Goal: Book appointment/travel/reservation

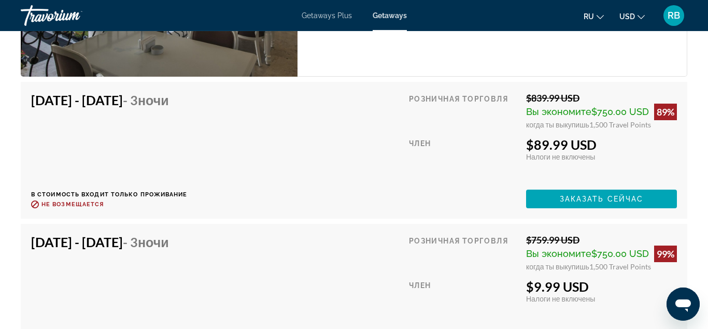
scroll to position [1957, 0]
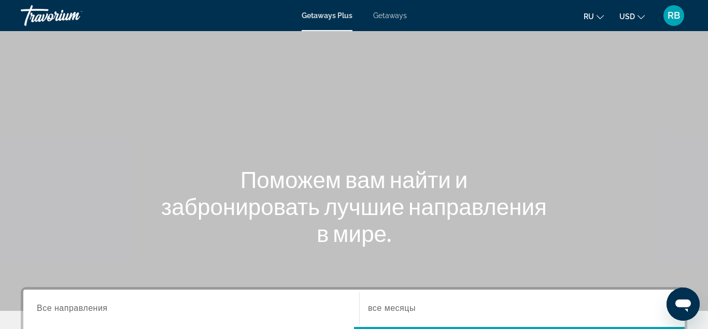
click at [387, 17] on span "Getaways" at bounding box center [390, 15] width 34 height 8
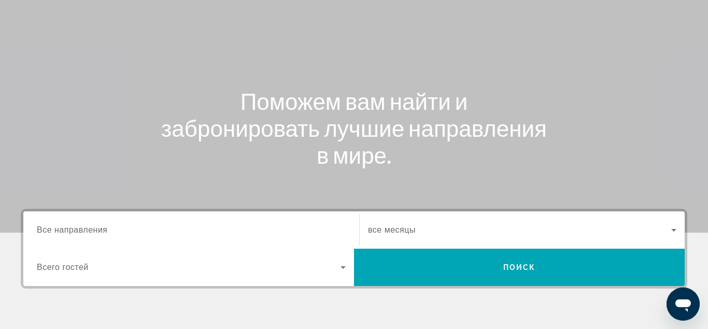
scroll to position [159, 0]
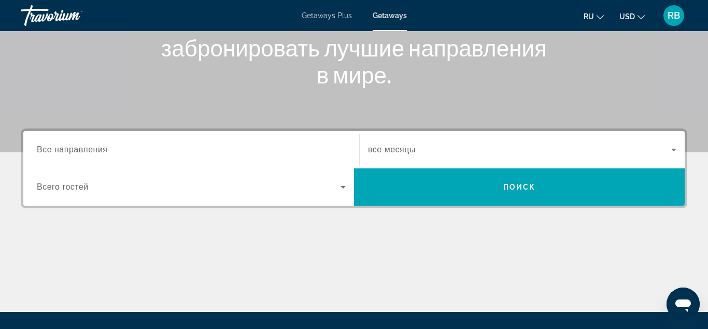
click at [68, 146] on span "Все направления" at bounding box center [72, 149] width 71 height 9
click at [68, 146] on input "Destination Все направления" at bounding box center [191, 150] width 309 height 12
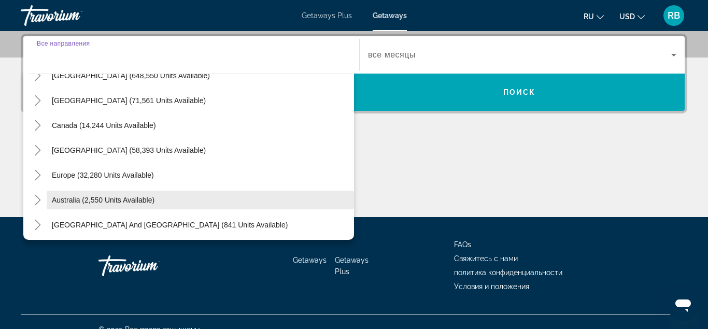
scroll to position [59, 0]
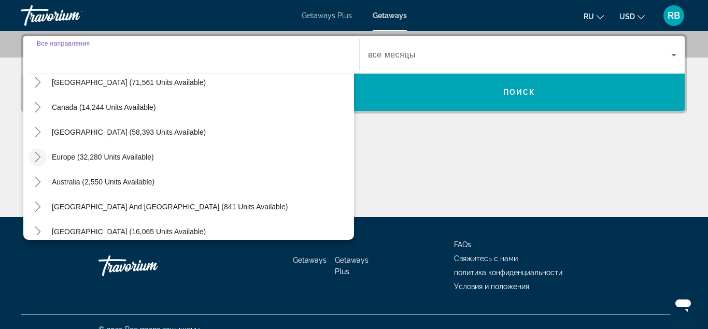
click at [39, 162] on icon "Toggle Europe (32,280 units available)" at bounding box center [38, 157] width 10 height 10
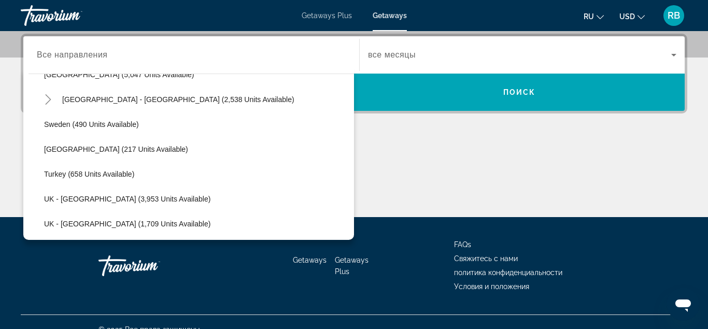
scroll to position [591, 0]
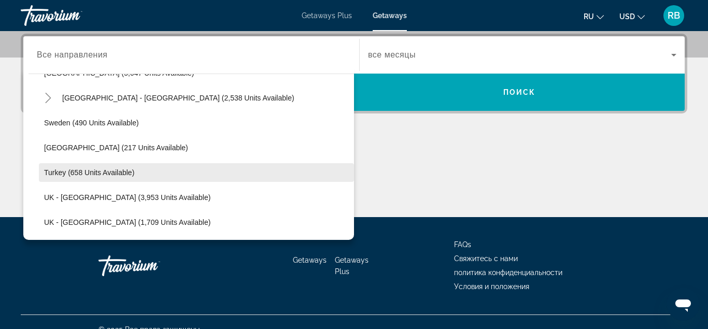
click at [86, 175] on span "Turkey (658 units available)" at bounding box center [89, 172] width 90 height 8
type input "**********"
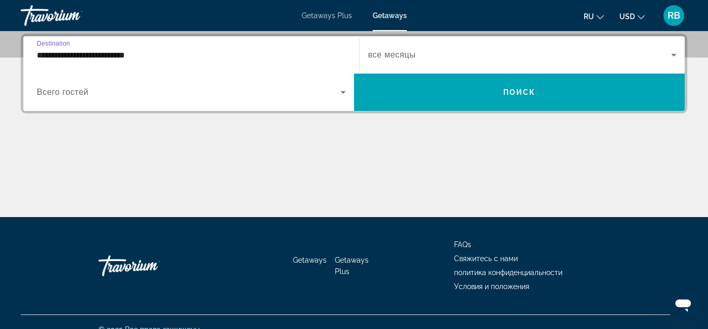
click at [389, 61] on span "Search widget" at bounding box center [519, 55] width 303 height 12
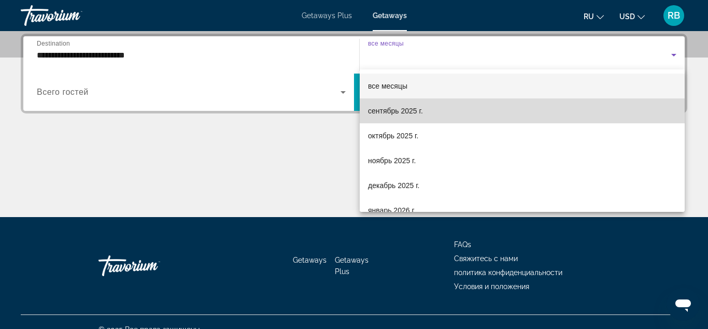
click at [393, 110] on span "сентябрь 2025 г." at bounding box center [395, 111] width 55 height 12
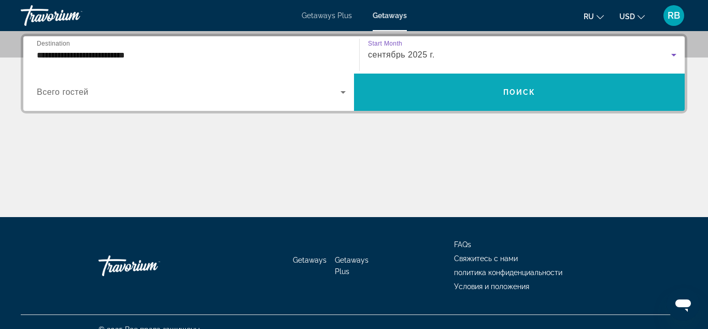
click at [397, 100] on span "Search widget" at bounding box center [519, 92] width 331 height 25
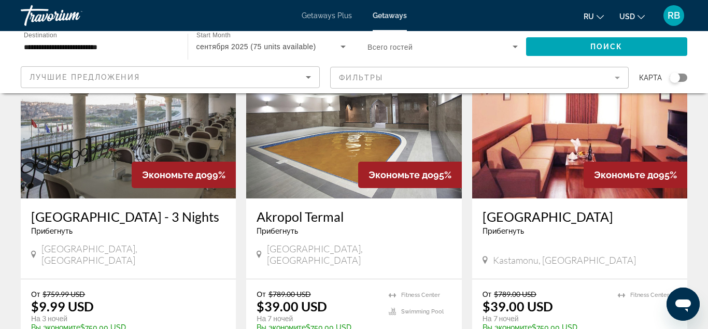
scroll to position [212, 0]
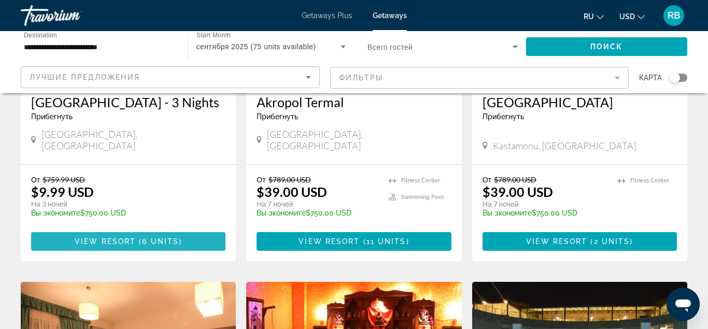
click at [134, 237] on span "View Resort" at bounding box center [105, 241] width 61 height 8
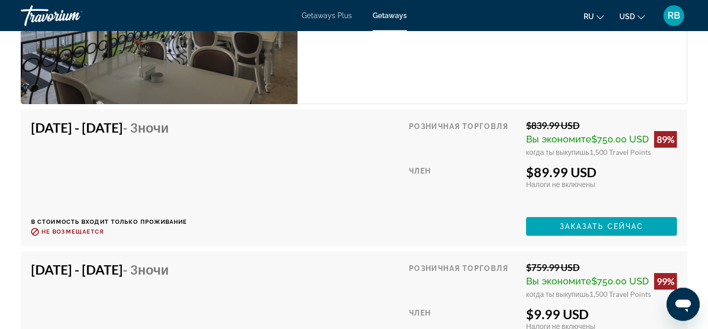
scroll to position [1904, 0]
